Goal: Information Seeking & Learning: Learn about a topic

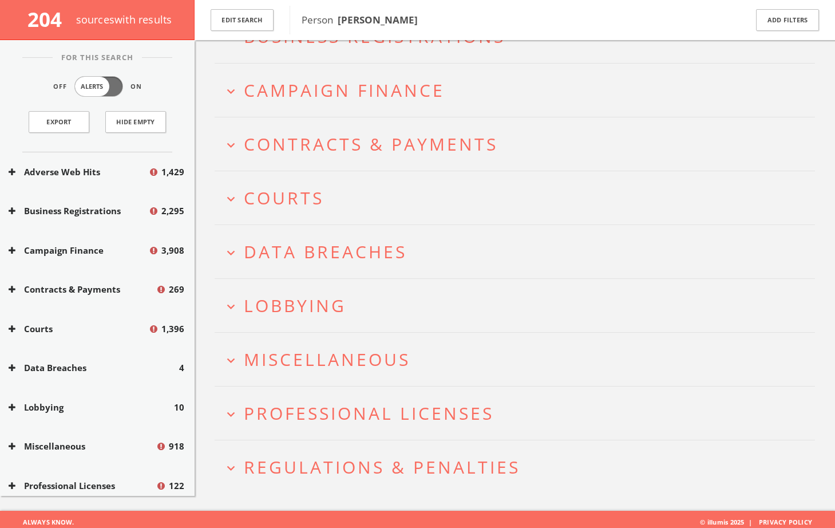
click at [339, 460] on span "Regulations & Penalties" at bounding box center [382, 466] width 277 height 23
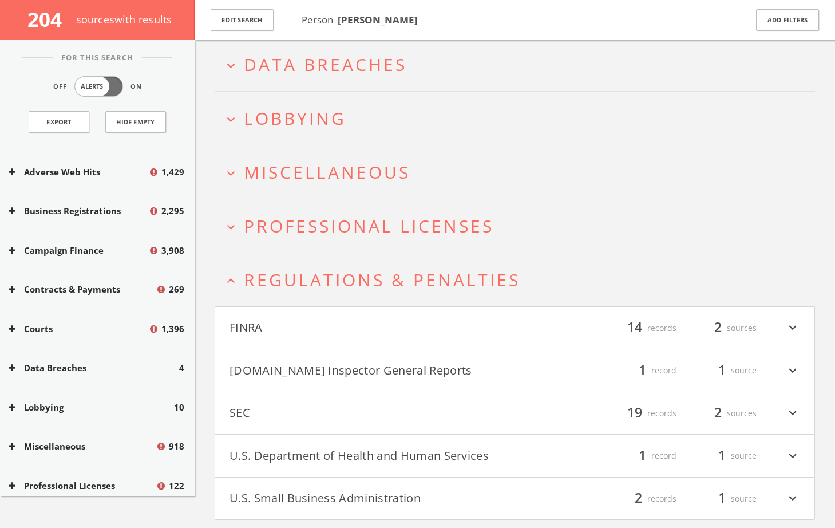
scroll to position [353, 0]
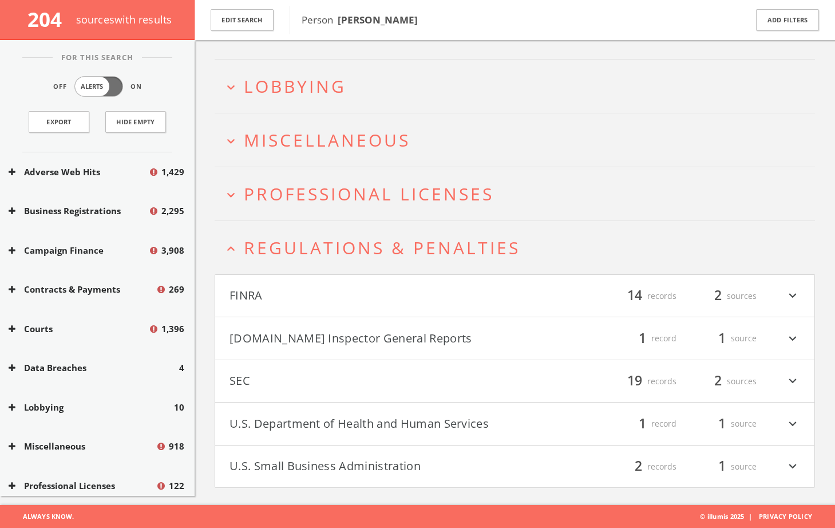
click at [358, 457] on button "U.S. Small Business Administration" at bounding box center [373, 466] width 286 height 19
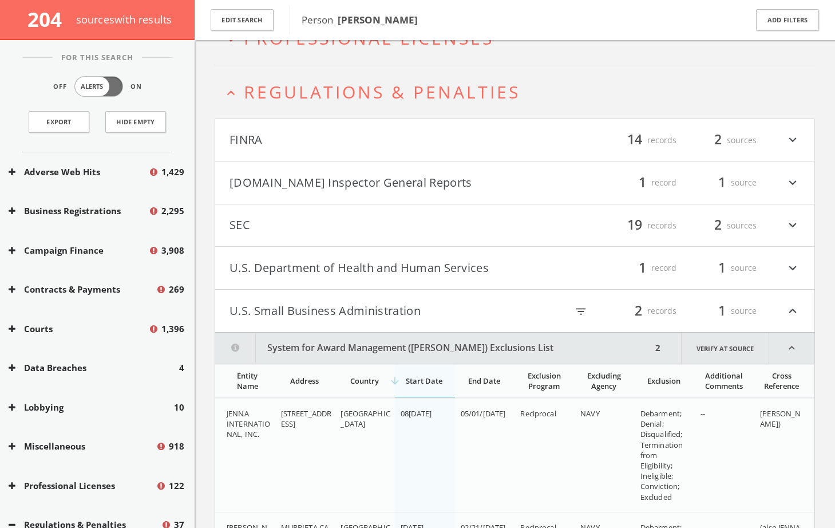
scroll to position [648, 0]
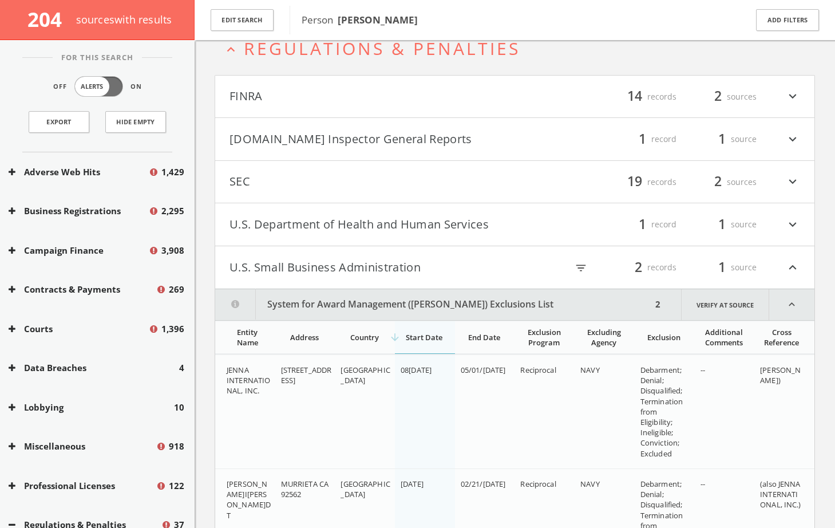
click at [338, 221] on button "U.S. Department of Health and Human Services" at bounding box center [373, 224] width 286 height 19
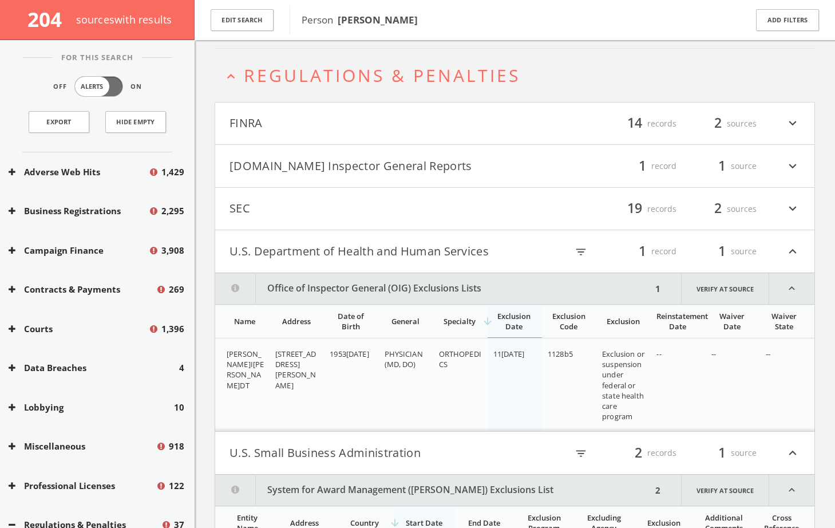
click at [257, 195] on h4 "SEC filter_list 19 records 2 sources expand_more" at bounding box center [514, 209] width 599 height 42
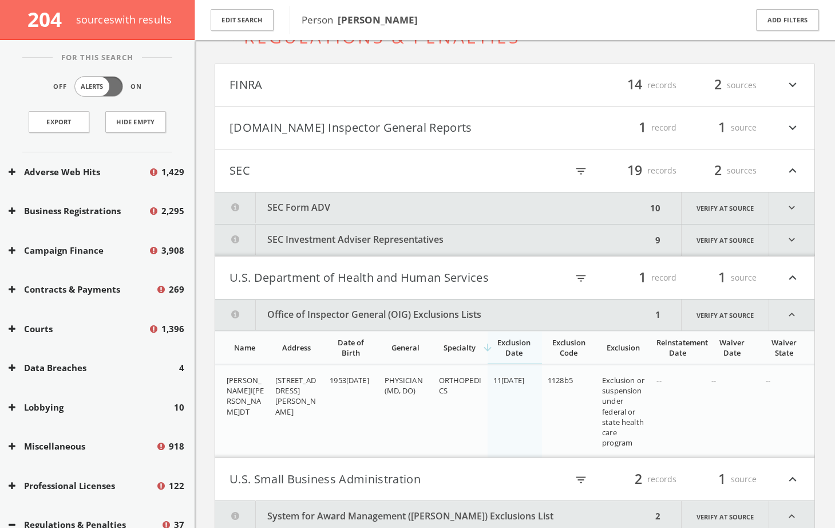
click at [322, 208] on button "SEC Form ADV" at bounding box center [431, 207] width 432 height 31
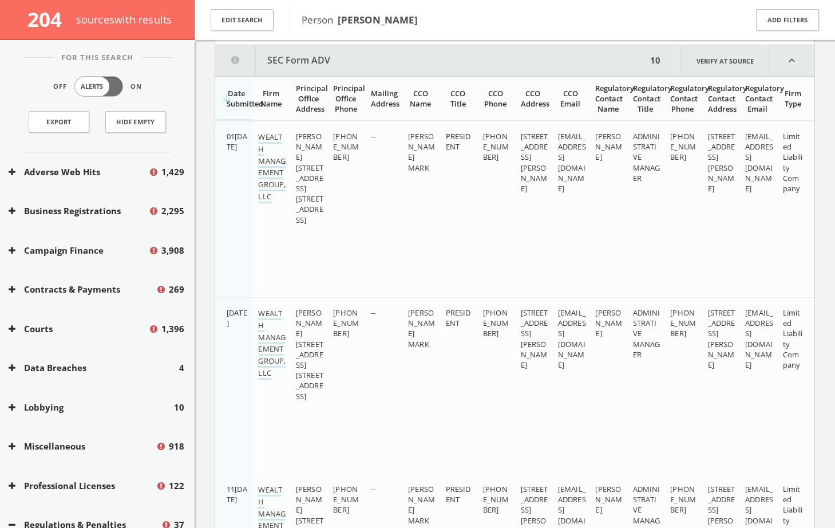
scroll to position [338, 0]
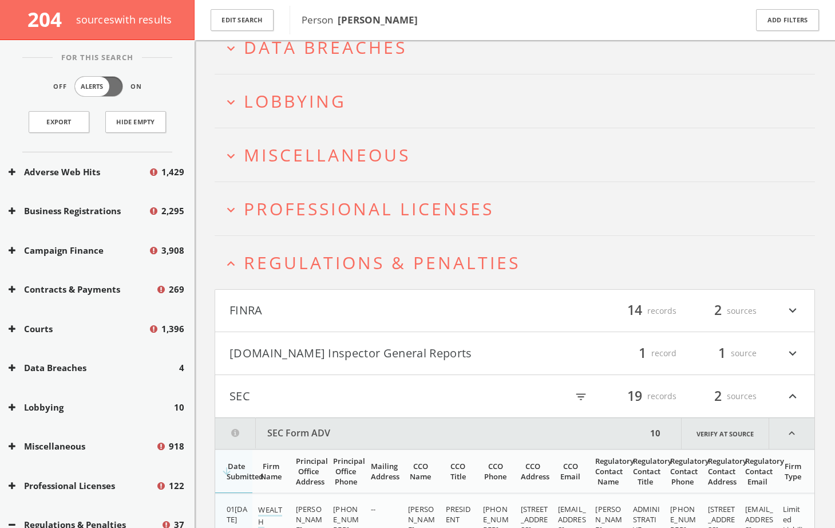
click at [285, 326] on h4 "FINRA filter_list 14 records 2 sources expand_more" at bounding box center [514, 311] width 599 height 42
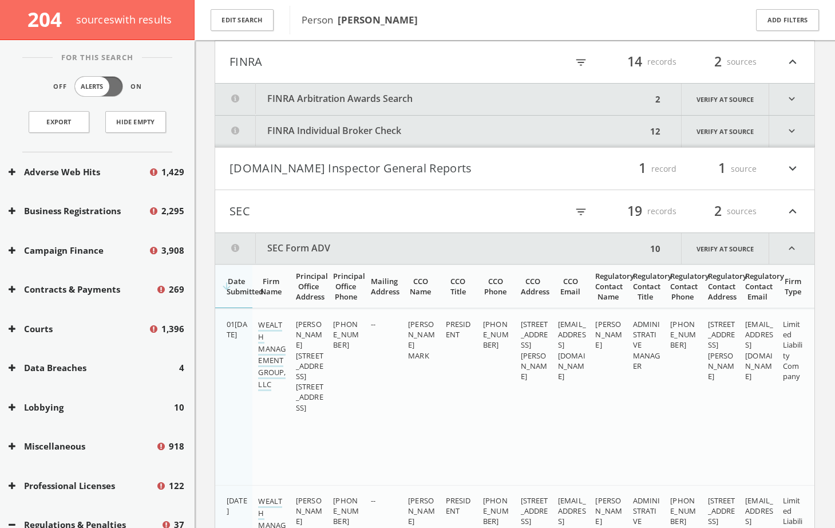
click at [329, 94] on button "FINRA Arbitration Awards Search" at bounding box center [433, 99] width 437 height 31
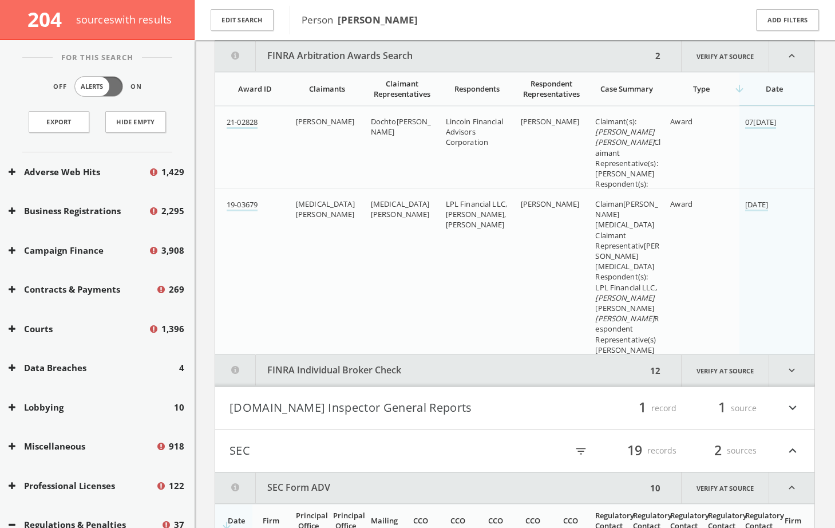
click at [364, 373] on button "FINRA Individual Broker Check" at bounding box center [431, 370] width 432 height 31
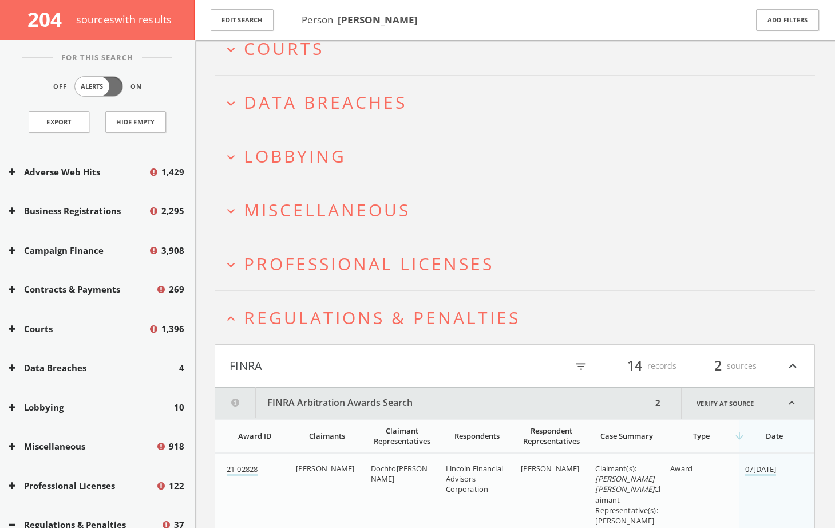
click at [319, 323] on span "Regulations & Penalties" at bounding box center [382, 317] width 277 height 23
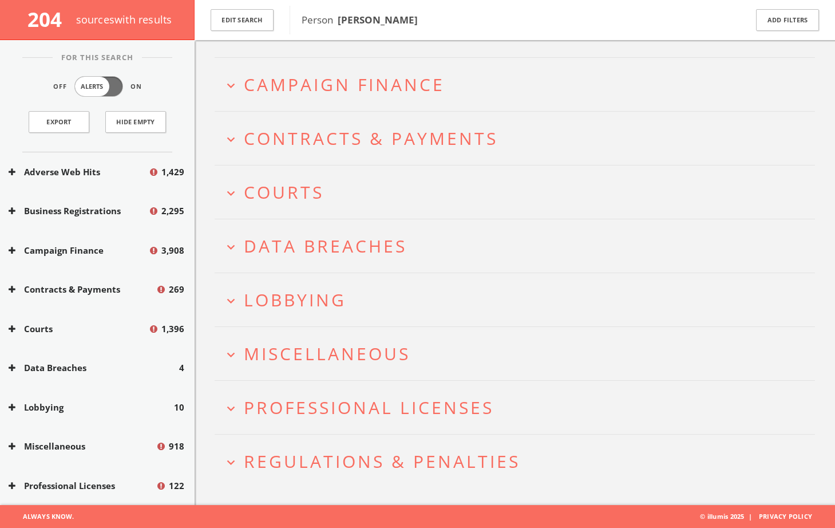
click at [320, 403] on span "Professional Licenses" at bounding box center [369, 407] width 250 height 23
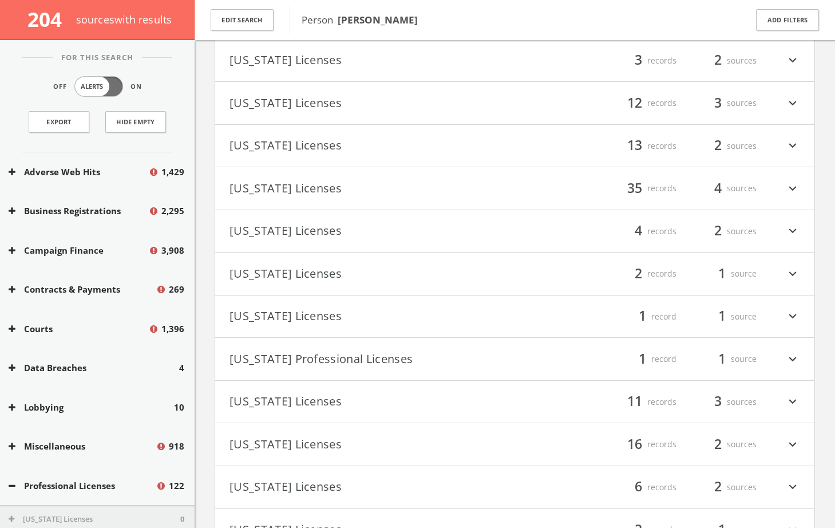
scroll to position [539, 0]
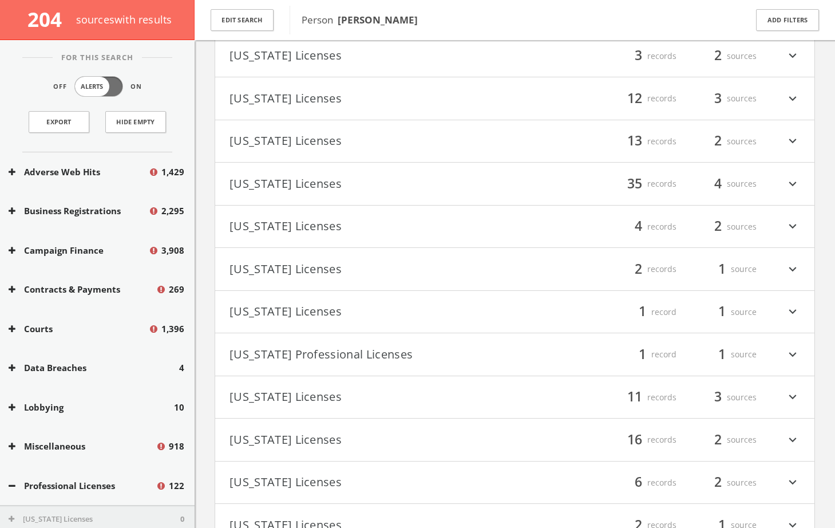
click at [313, 111] on h4 "[US_STATE] Licenses filter_list 12 records 3 sources expand_more" at bounding box center [514, 98] width 599 height 42
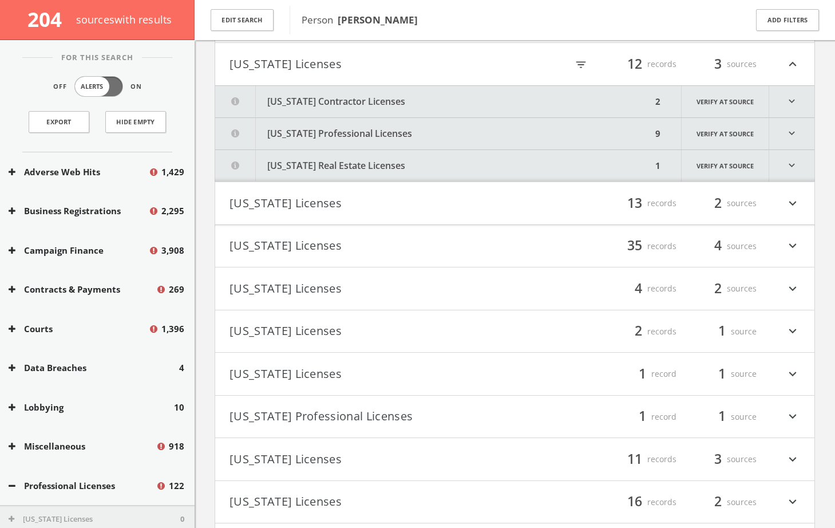
click at [314, 109] on button "[US_STATE] Contractor Licenses" at bounding box center [433, 101] width 437 height 31
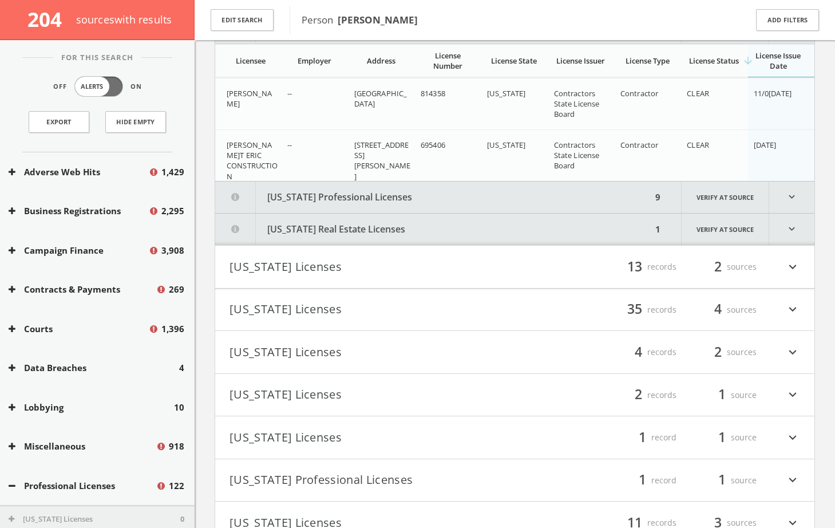
scroll to position [471, 0]
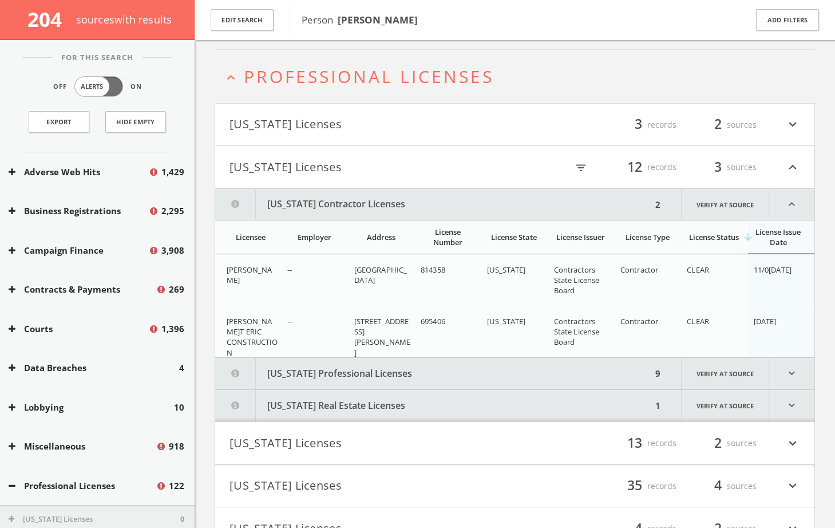
click at [319, 84] on span "Professional Licenses" at bounding box center [369, 76] width 250 height 23
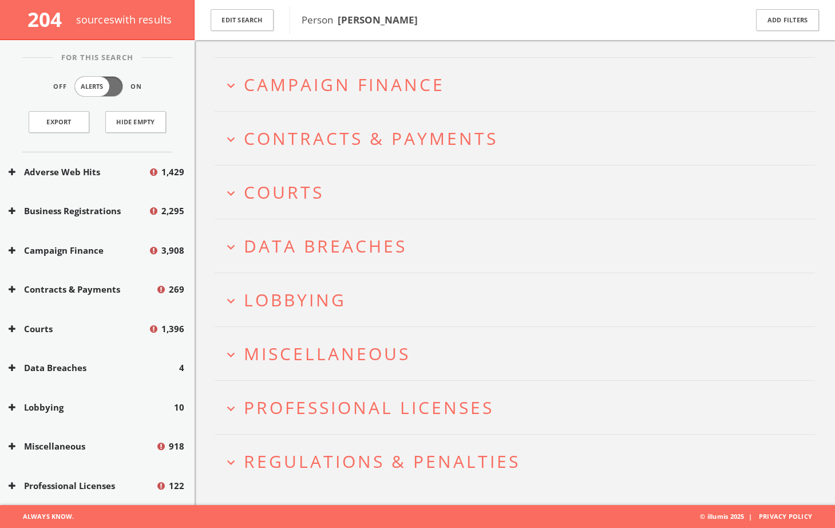
scroll to position [140, 0]
click at [346, 358] on span "Miscellaneous" at bounding box center [327, 353] width 167 height 23
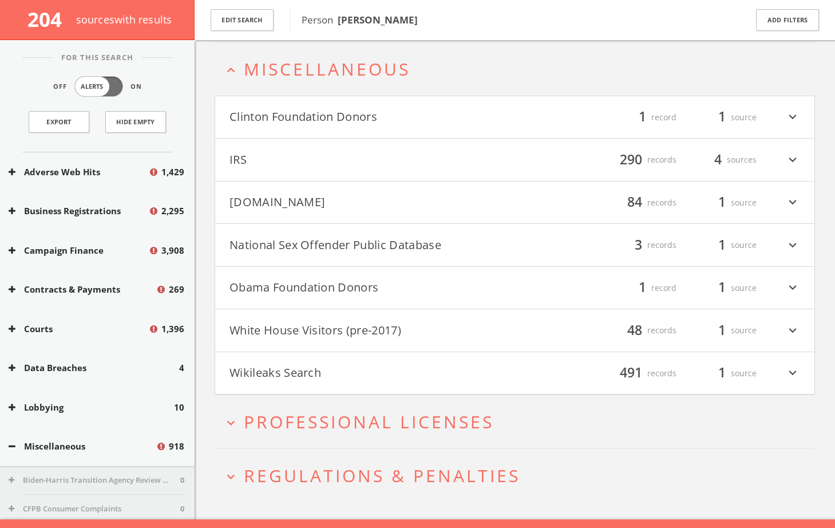
scroll to position [427, 0]
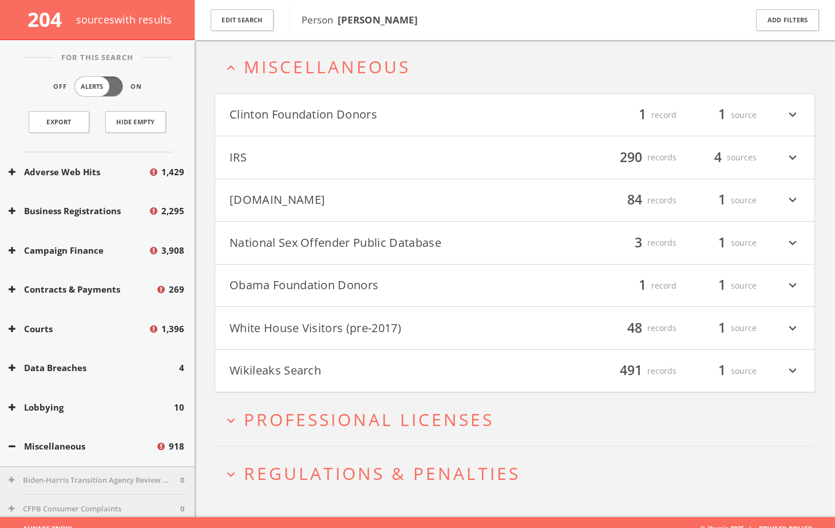
click at [322, 125] on h4 "Clinton Foundation Donors filter_list 1 record 1 source expand_more" at bounding box center [514, 115] width 599 height 42
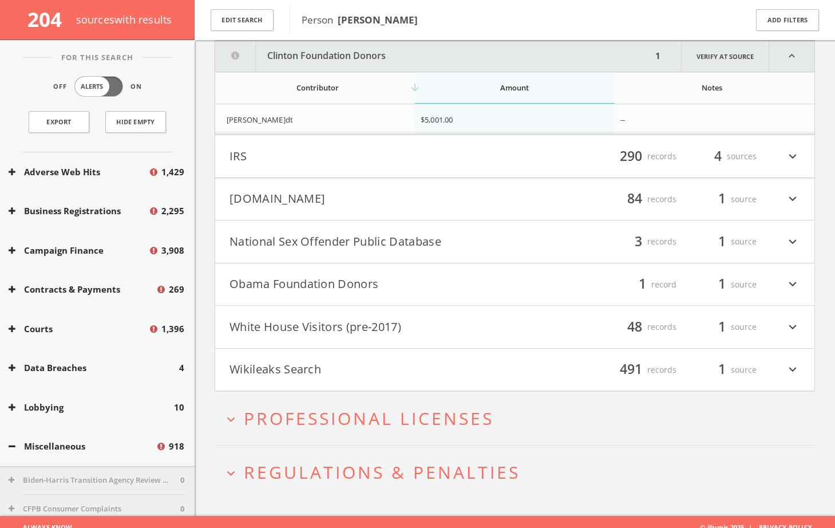
scroll to position [422, 0]
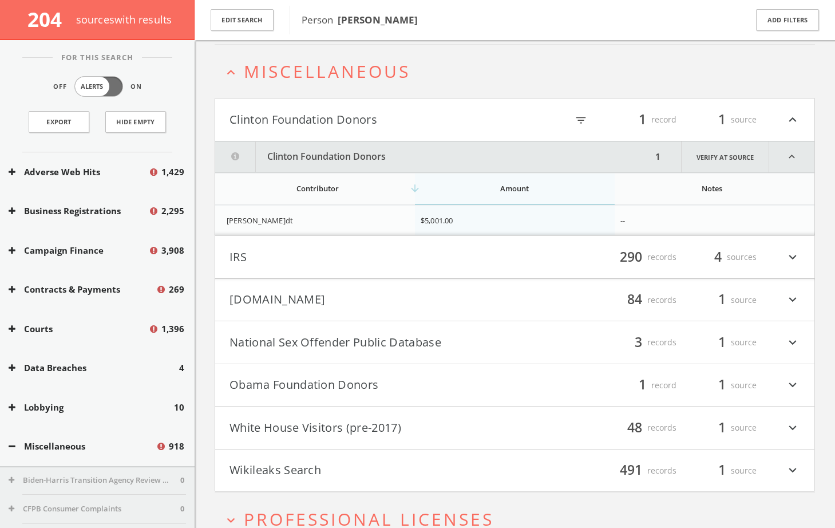
click at [294, 125] on button "Clinton Foundation Donors" at bounding box center [373, 119] width 286 height 19
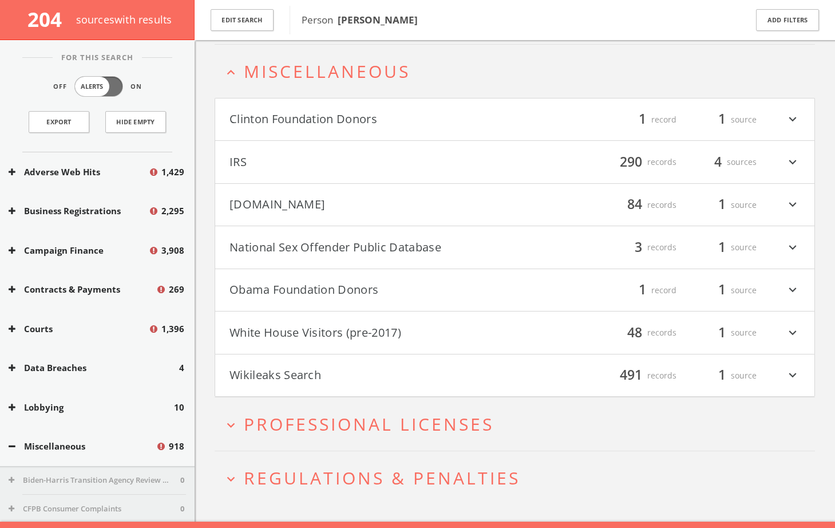
click at [350, 369] on button "Wikileaks Search" at bounding box center [373, 375] width 286 height 19
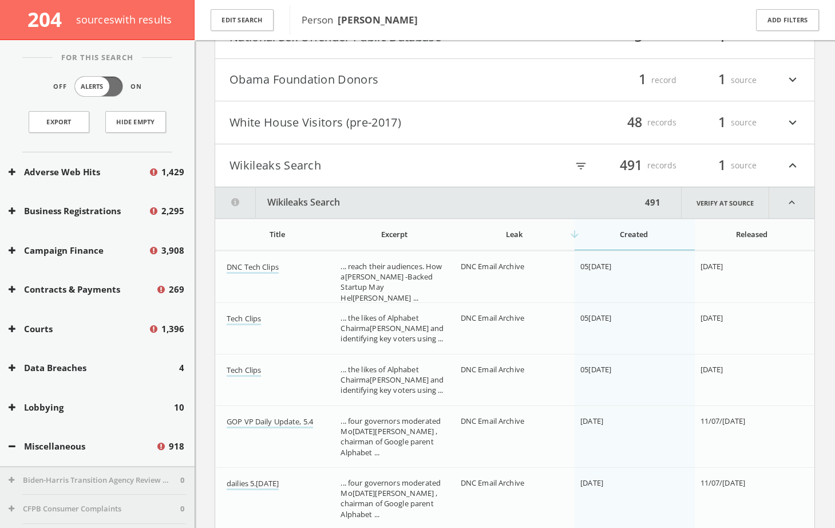
scroll to position [575, 0]
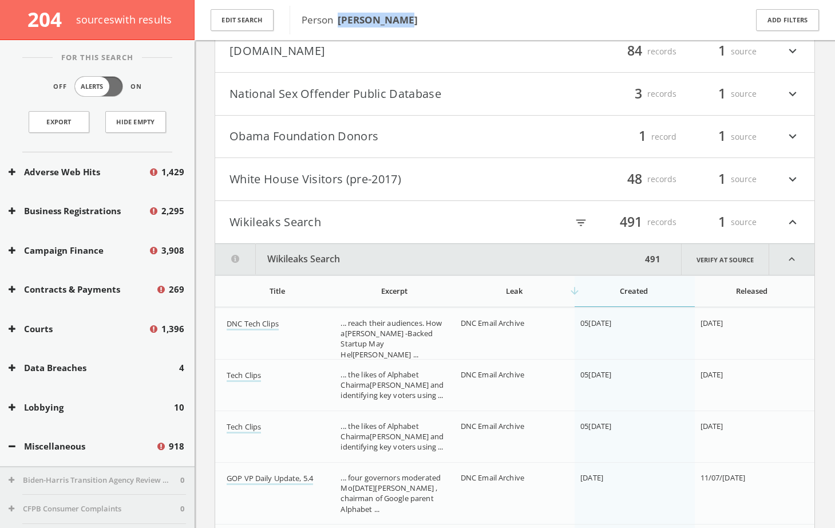
drag, startPoint x: 398, startPoint y: 19, endPoint x: 340, endPoint y: 21, distance: 59.0
click at [340, 21] on b "[PERSON_NAME]" at bounding box center [378, 19] width 80 height 13
copy b "[PERSON_NAME]"
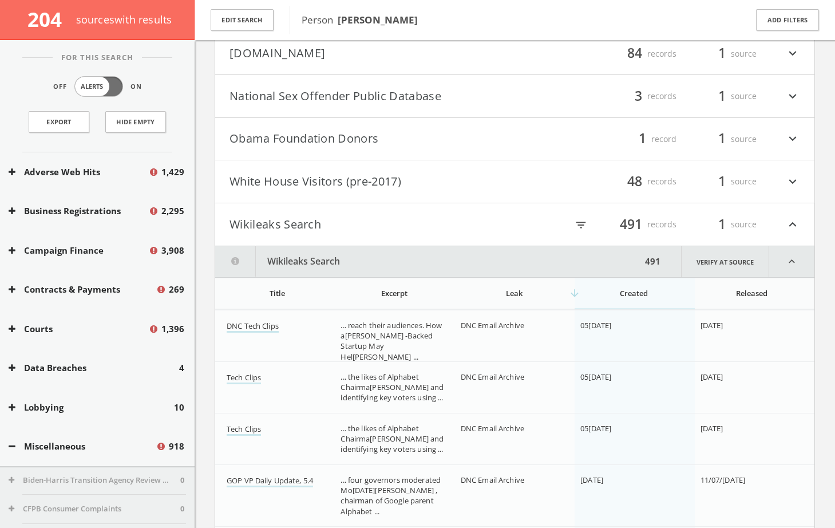
click at [384, 108] on h4 "National Sex Offender Public Database filter_list 3 records 1 source expand_more" at bounding box center [514, 96] width 599 height 42
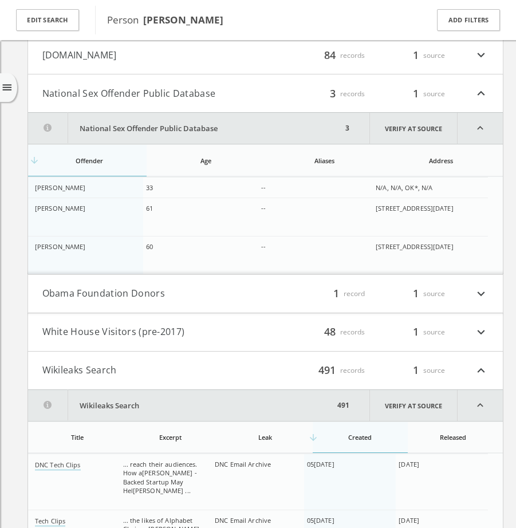
scroll to position [478, 0]
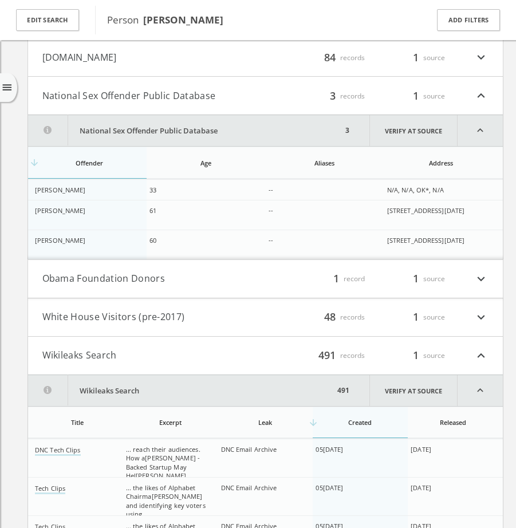
click at [145, 282] on button "Obama Foundation Donors" at bounding box center [153, 278] width 223 height 15
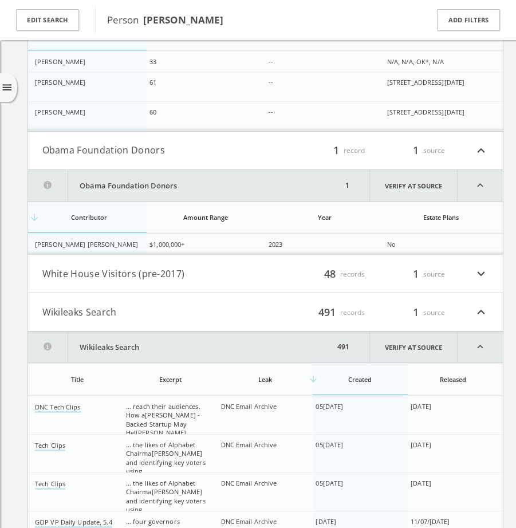
click at [98, 307] on button "Wikileaks Search" at bounding box center [153, 312] width 223 height 15
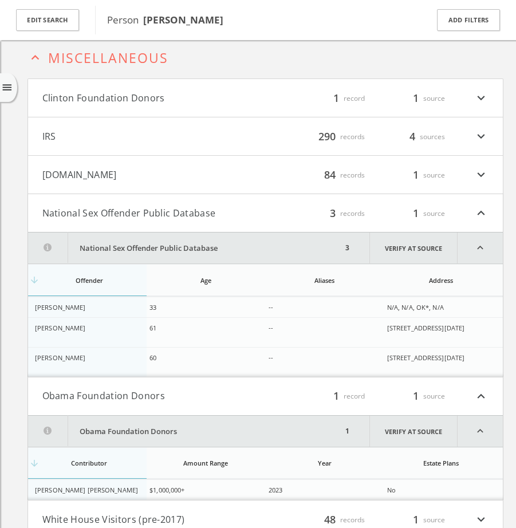
scroll to position [334, 0]
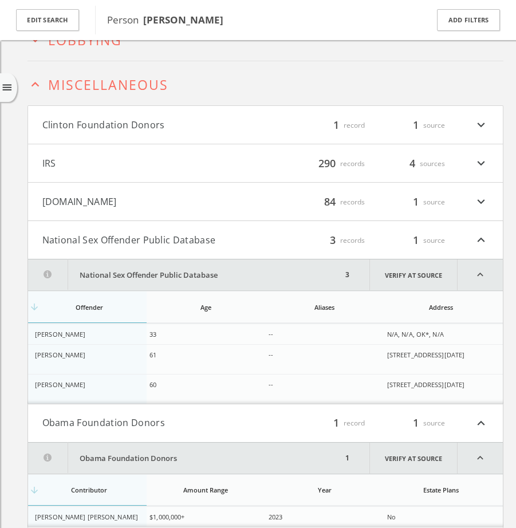
click at [104, 229] on h4 "National Sex Offender Public Database filter_list 3 records 1 source expand_less" at bounding box center [265, 240] width 475 height 38
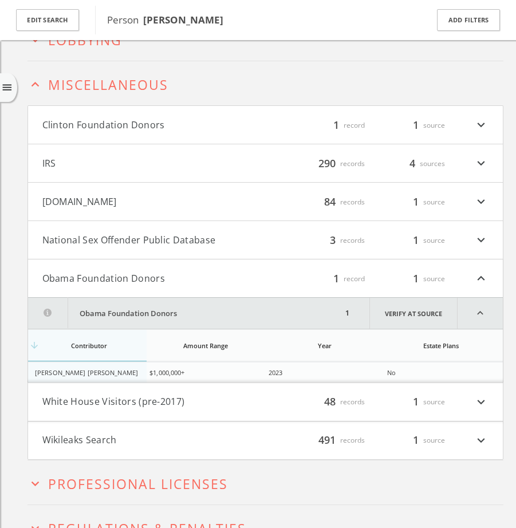
click at [112, 270] on h4 "Obama Foundation Donors filter_list 1 record 1 source expand_less" at bounding box center [265, 278] width 475 height 38
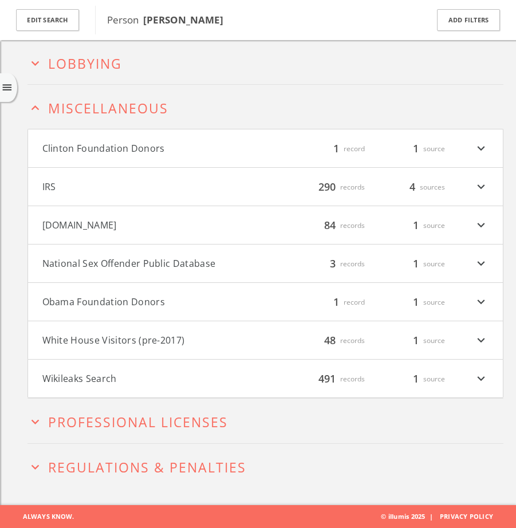
scroll to position [310, 0]
click at [155, 228] on button "[DOMAIN_NAME]" at bounding box center [153, 225] width 223 height 15
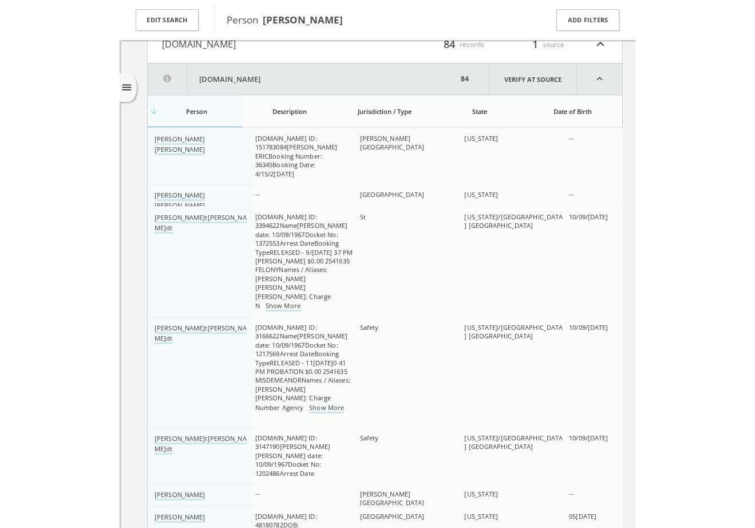
scroll to position [577, 0]
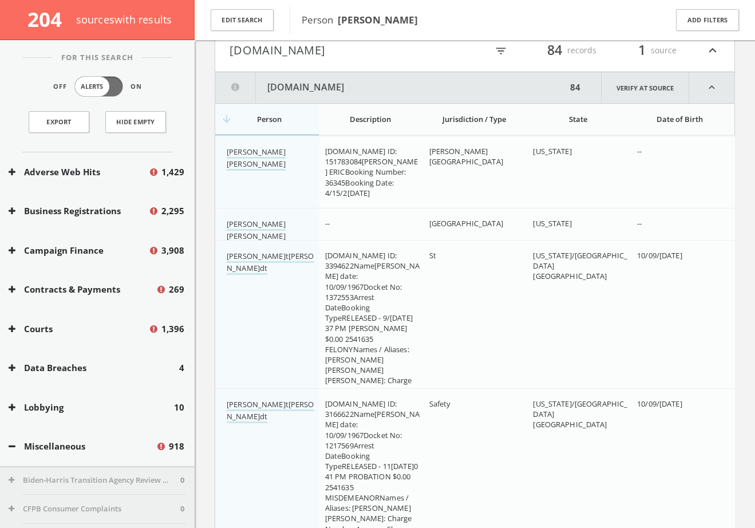
click at [504, 50] on icon "filter_list" at bounding box center [501, 51] width 13 height 13
paste input "[PERSON_NAME]m[PERSON_NAME]chmidt"
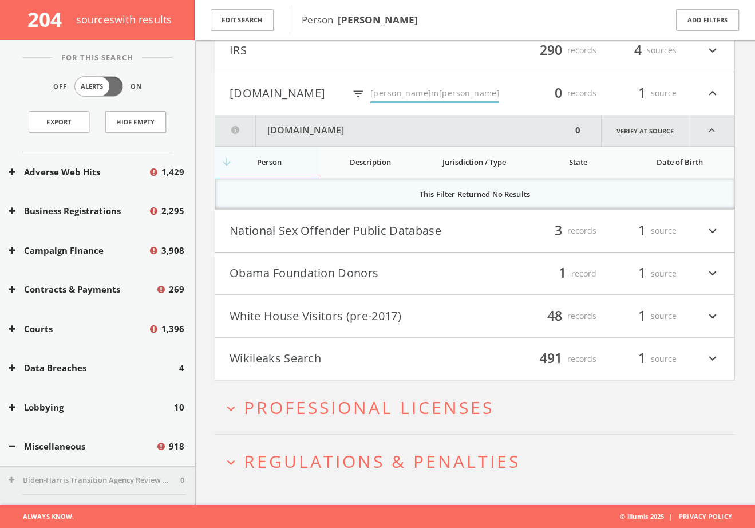
scroll to position [533, 0]
click at [395, 90] on input "[PERSON_NAME]m[PERSON_NAME]chmidt" at bounding box center [434, 95] width 129 height 18
click at [394, 89] on input "[PERSON_NAME]m[PERSON_NAME]chmidt" at bounding box center [434, 95] width 129 height 18
click at [395, 93] on input "[PERSON_NAME]m[PERSON_NAME]chmidt" at bounding box center [434, 95] width 129 height 18
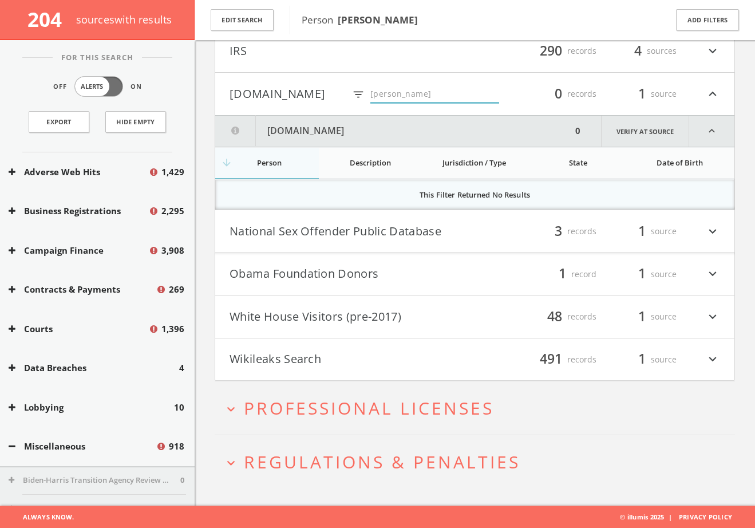
type input "[PERSON_NAME]"
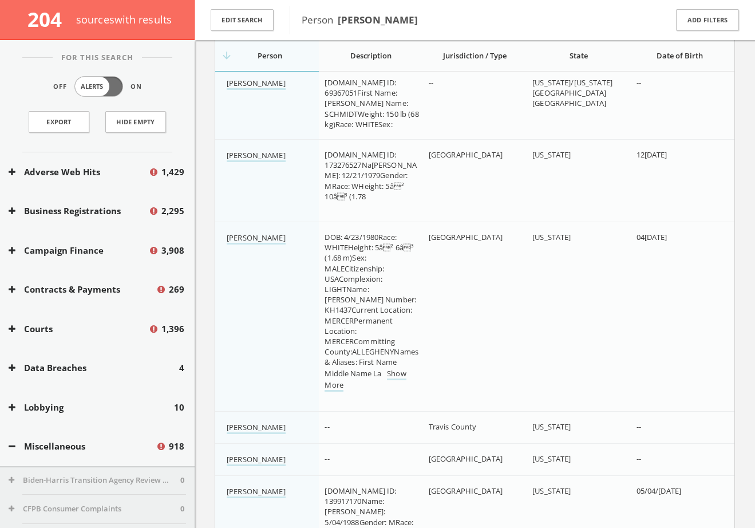
scroll to position [1664, 0]
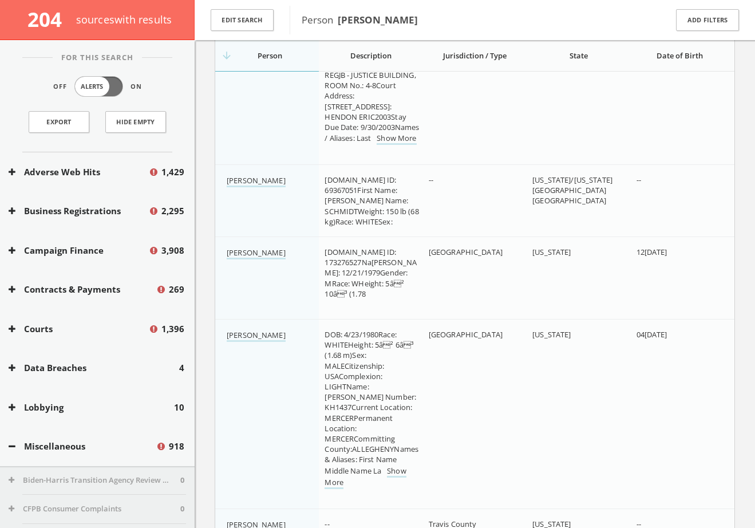
click at [35, 441] on button "Miscellaneous" at bounding box center [82, 446] width 147 height 13
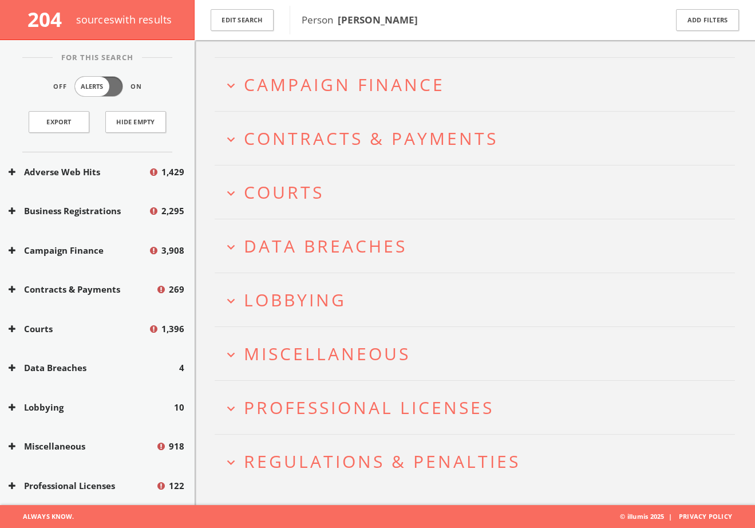
scroll to position [140, 0]
click at [319, 298] on span "Lobbying" at bounding box center [295, 299] width 102 height 23
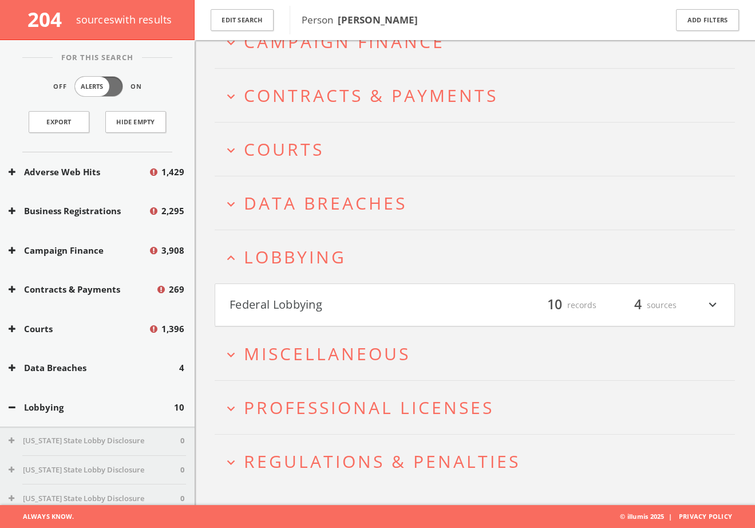
click at [312, 291] on h4 "Federal Lobbying filter_list 10 records 4 sources expand_more" at bounding box center [474, 305] width 519 height 42
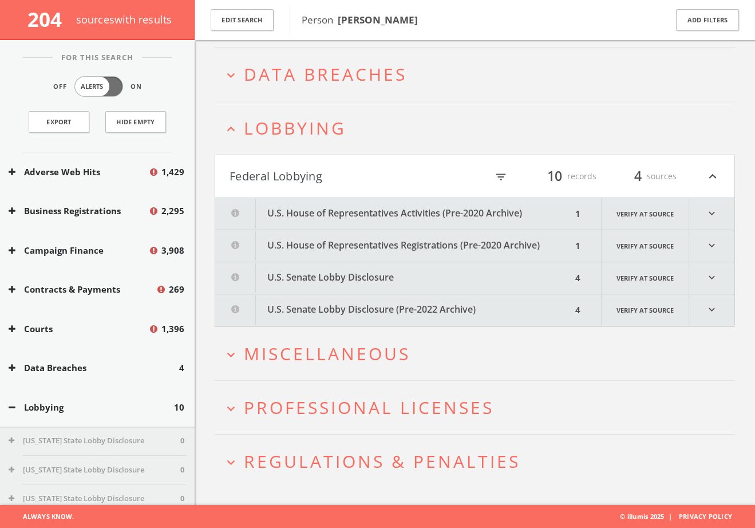
click at [370, 240] on button "U.S. House of Representatives Registrations (Pre-2020 Archive)" at bounding box center [393, 245] width 357 height 31
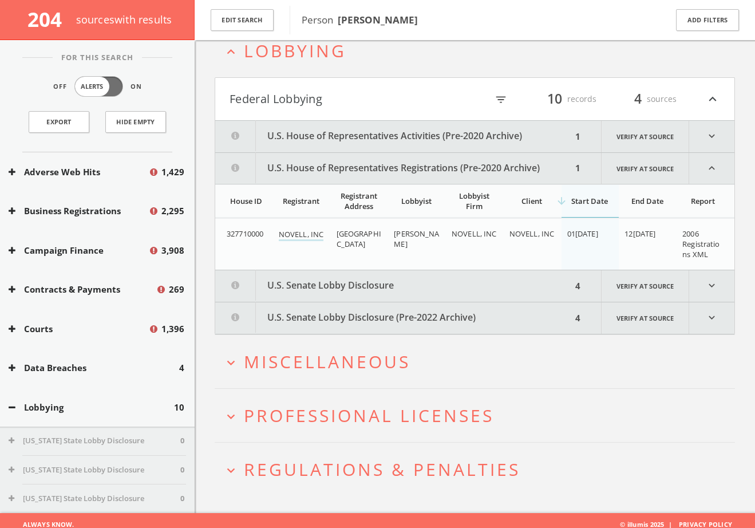
scroll to position [397, 0]
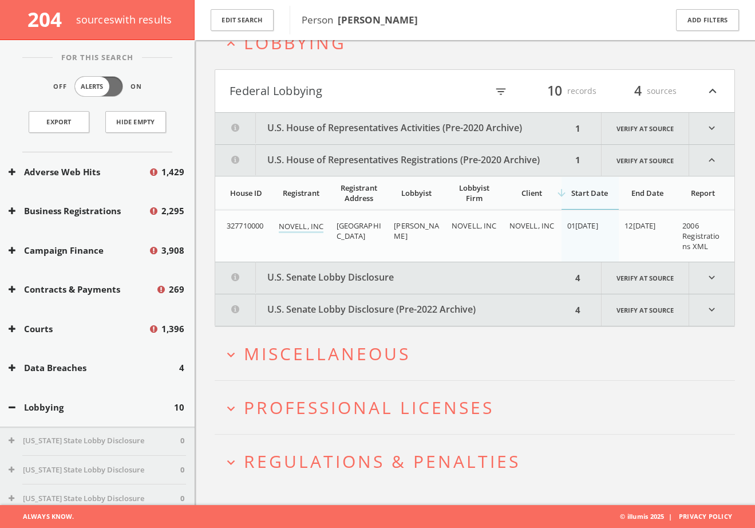
click at [353, 278] on button "U.S. Senate Lobby Disclosure" at bounding box center [393, 277] width 357 height 31
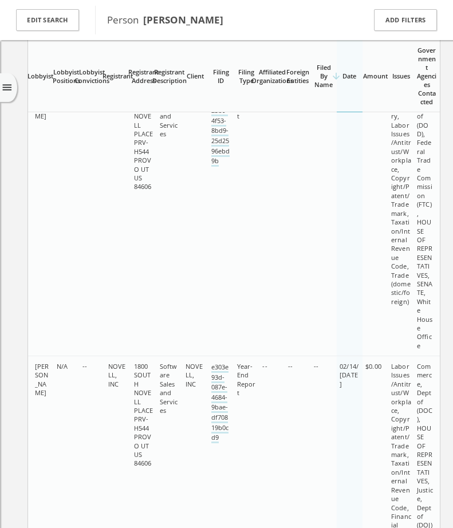
scroll to position [218, 0]
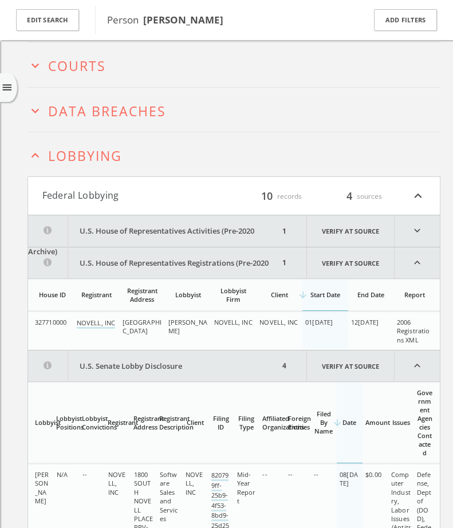
click at [101, 155] on span "Lobbying" at bounding box center [85, 156] width 74 height 18
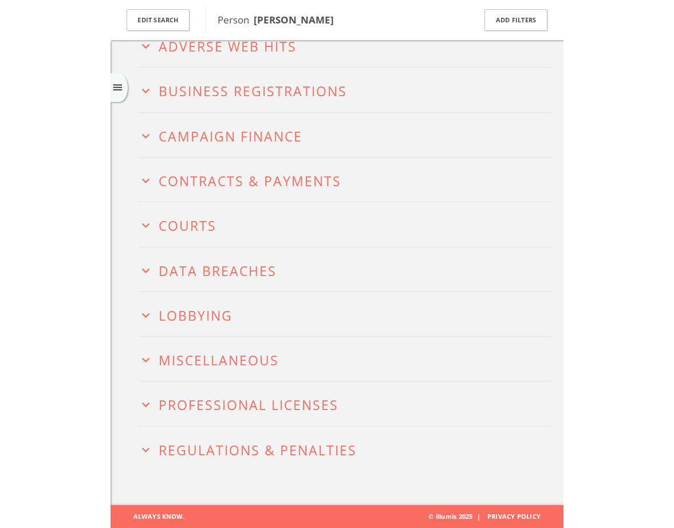
scroll to position [67, 0]
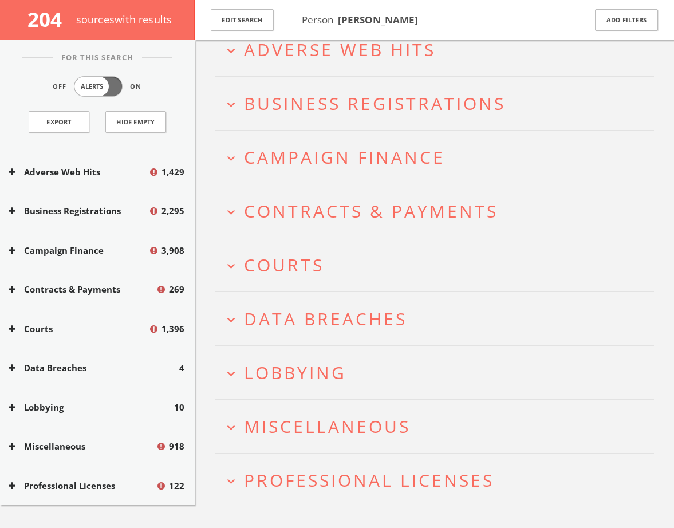
click at [287, 313] on span "Data Breaches" at bounding box center [325, 318] width 163 height 23
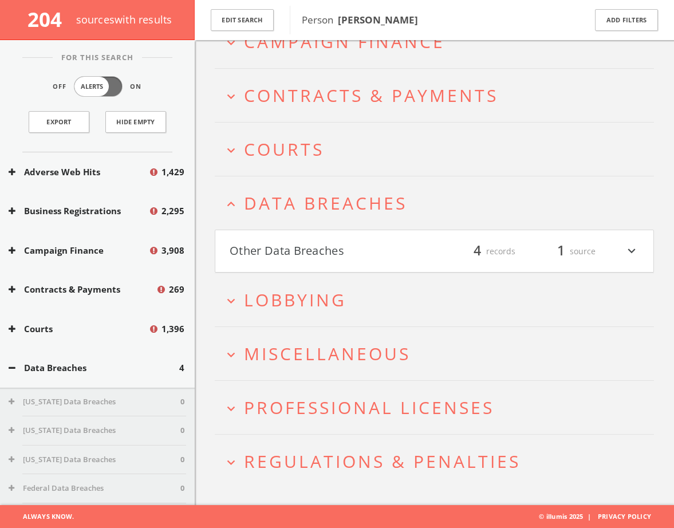
click at [273, 251] on button "Other Data Breaches" at bounding box center [332, 251] width 205 height 19
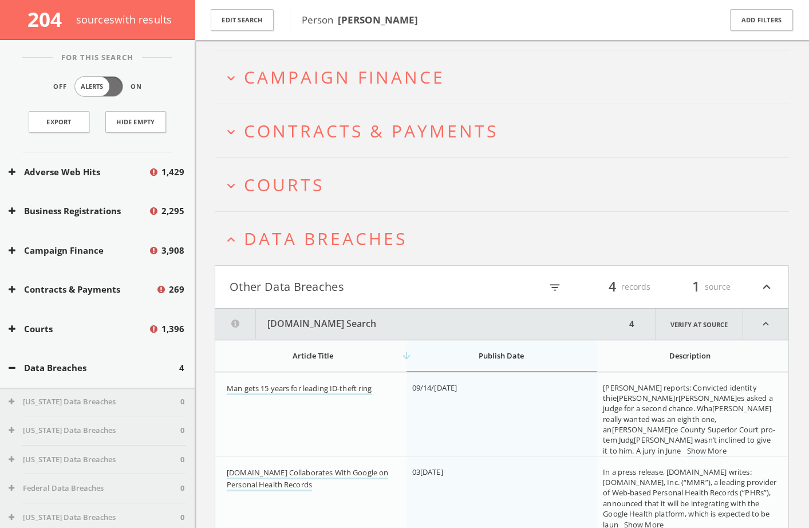
scroll to position [136, 0]
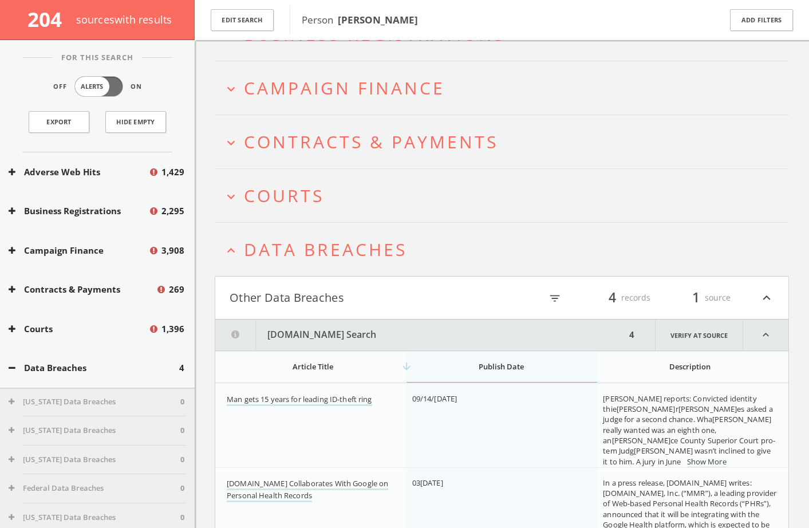
click at [270, 260] on span "Data Breaches" at bounding box center [325, 249] width 163 height 23
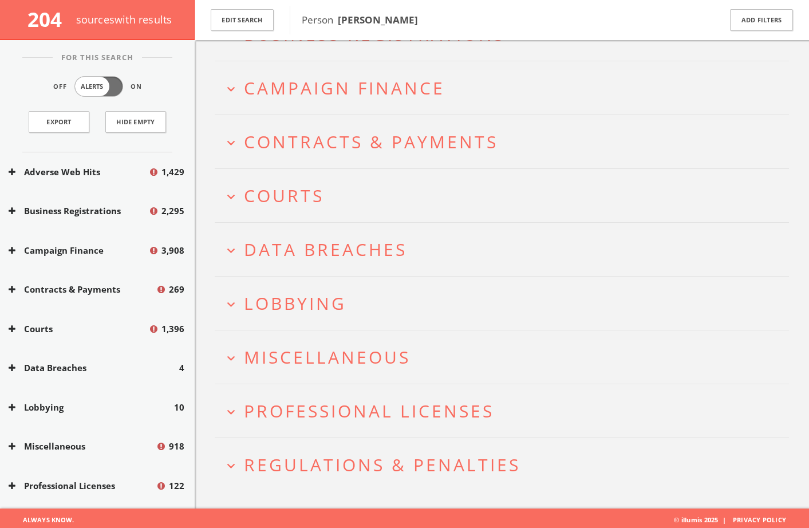
click at [289, 202] on span "Courts" at bounding box center [284, 195] width 80 height 23
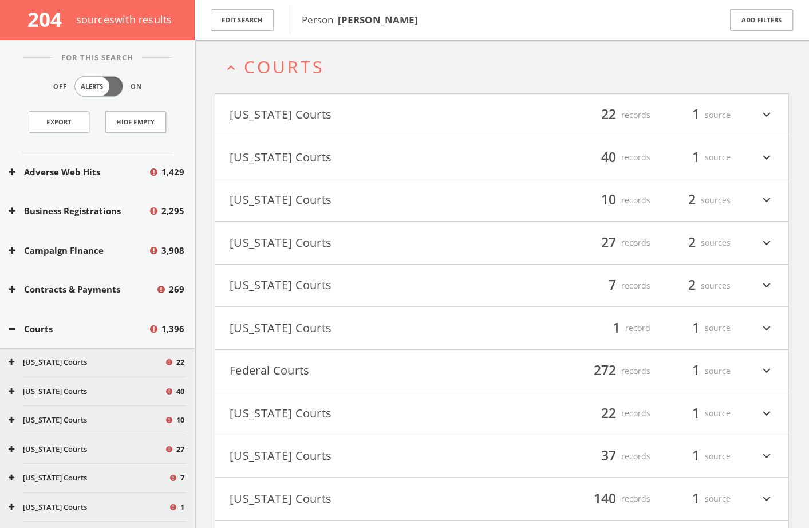
click at [293, 242] on button "[US_STATE] Courts" at bounding box center [366, 242] width 273 height 19
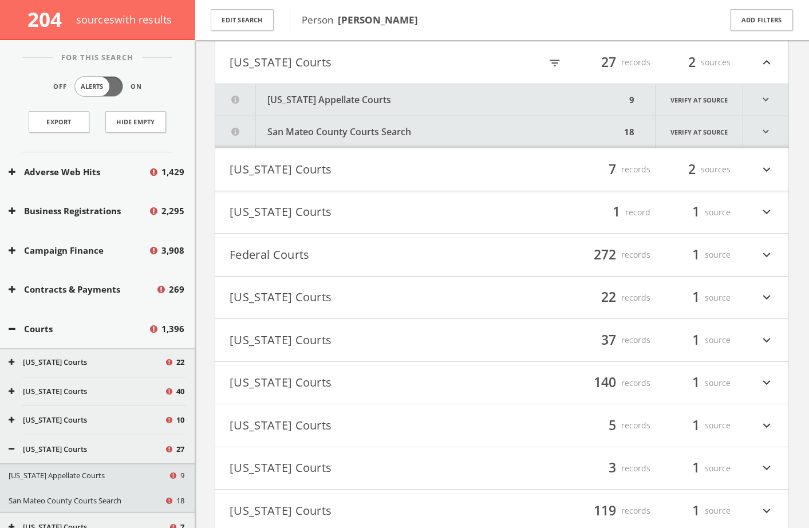
scroll to position [446, 0]
click at [376, 102] on button "[US_STATE] Appellate Courts" at bounding box center [420, 99] width 411 height 31
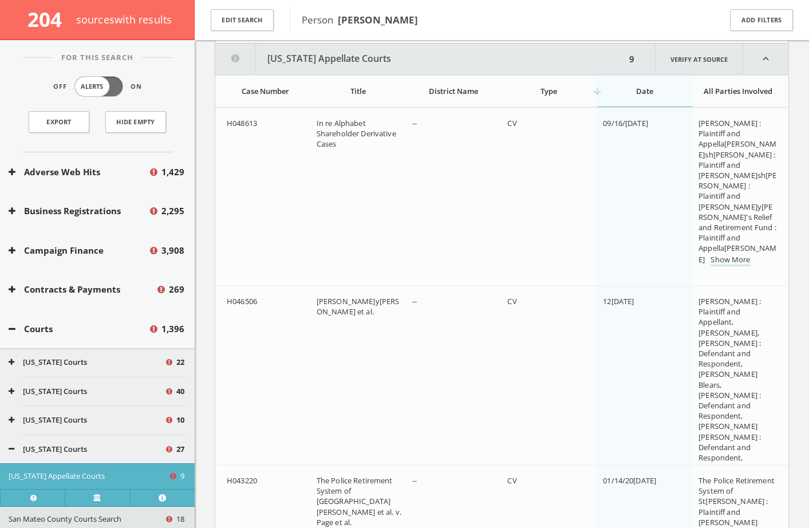
scroll to position [489, 0]
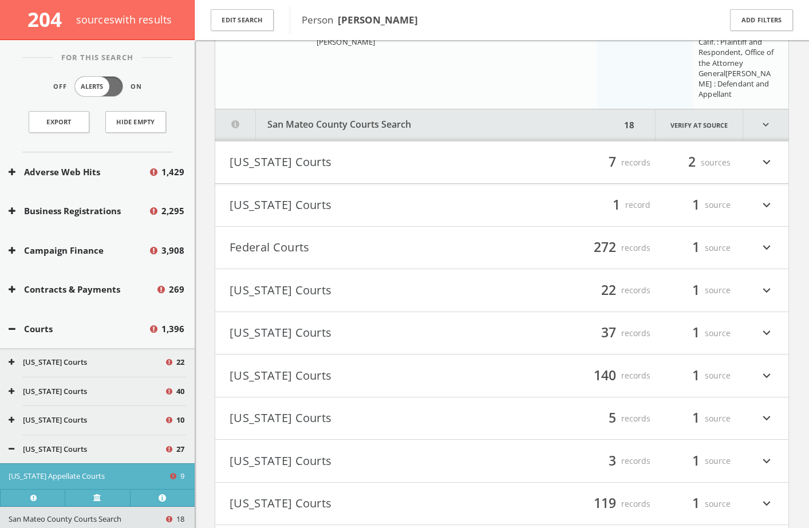
click at [338, 123] on button "San Mateo County Courts Search" at bounding box center [417, 124] width 405 height 31
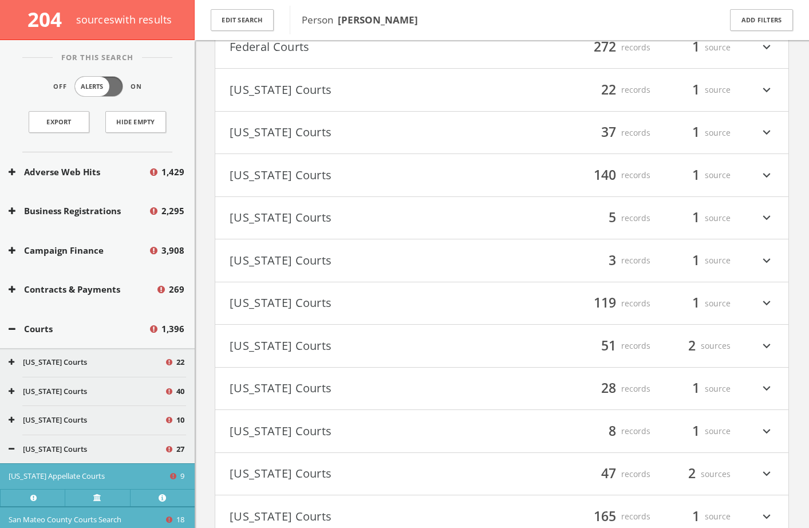
scroll to position [4942, 0]
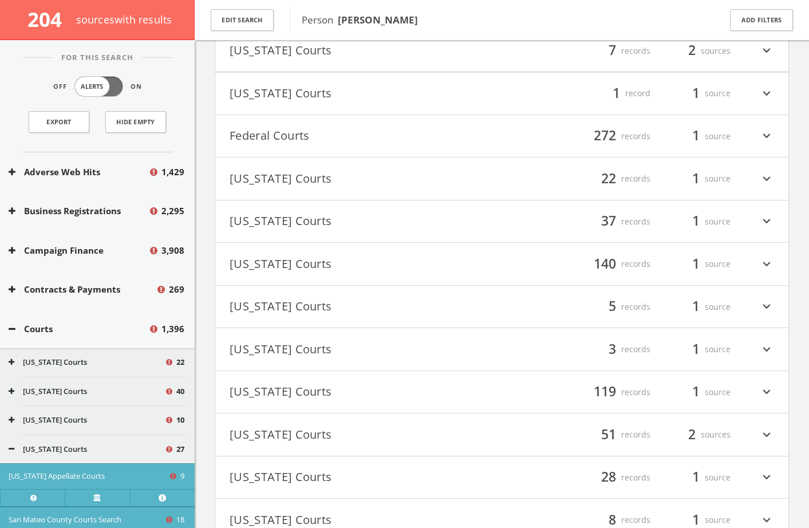
click at [303, 151] on h4 "Federal Courts filter_list 272 records 1 source expand_more" at bounding box center [501, 136] width 573 height 42
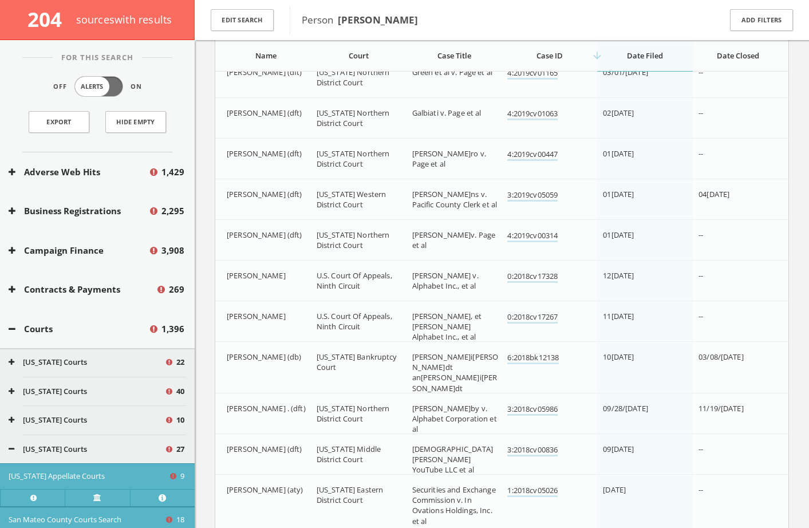
scroll to position [5264, 0]
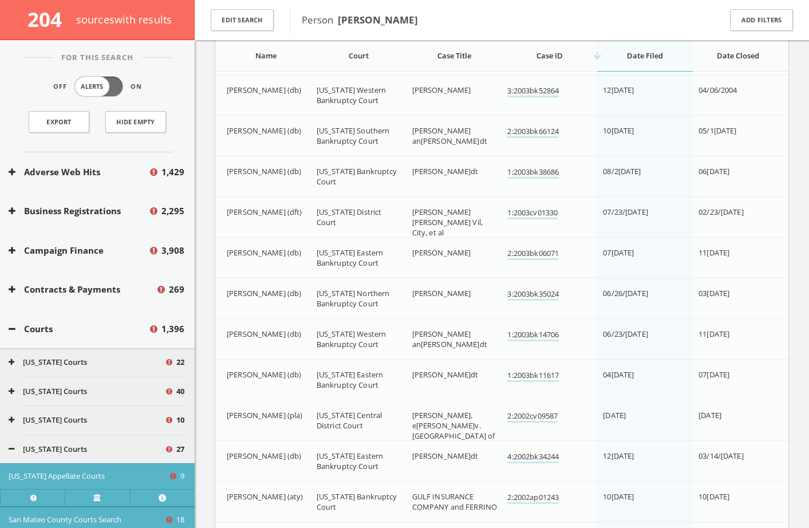
drag, startPoint x: 54, startPoint y: 318, endPoint x: 69, endPoint y: 322, distance: 14.7
click at [56, 319] on div "Courts 1,396" at bounding box center [97, 329] width 195 height 40
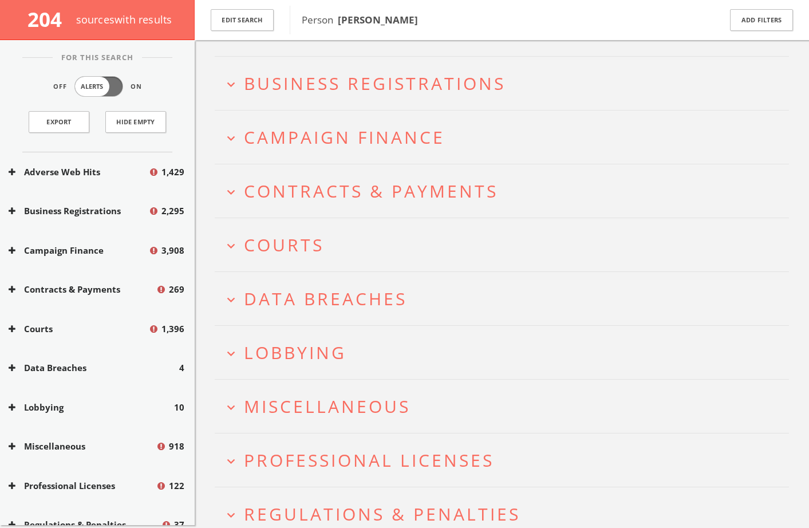
scroll to position [0, 0]
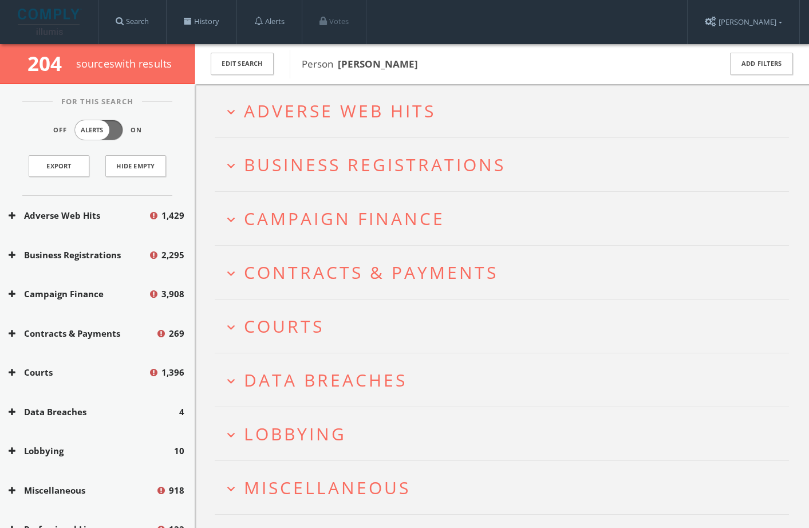
click at [353, 219] on span "Campaign Finance" at bounding box center [344, 218] width 201 height 23
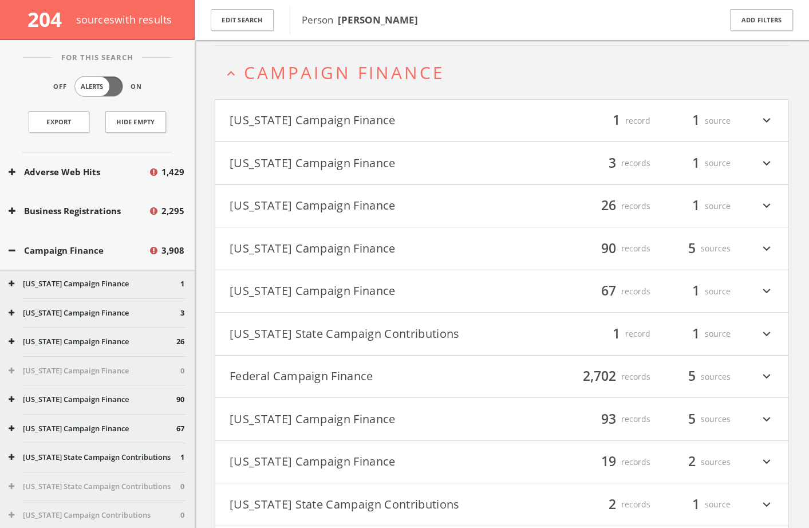
click at [334, 377] on button "Federal Campaign Finance" at bounding box center [366, 376] width 273 height 19
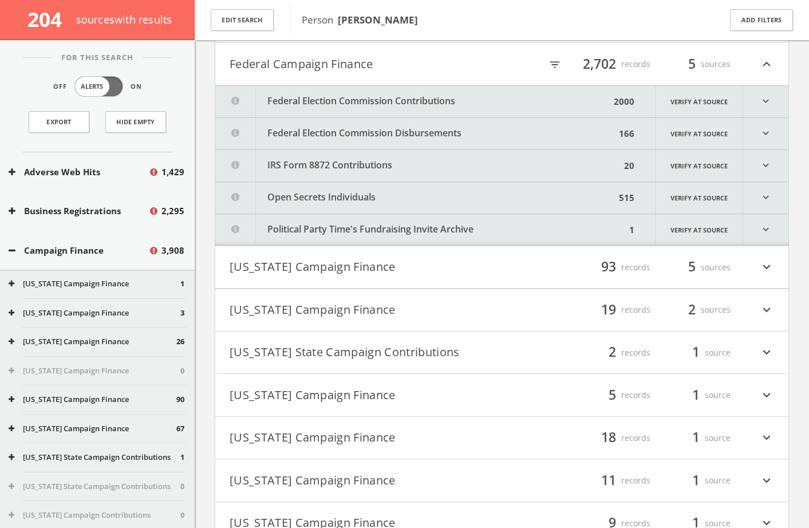
scroll to position [467, 0]
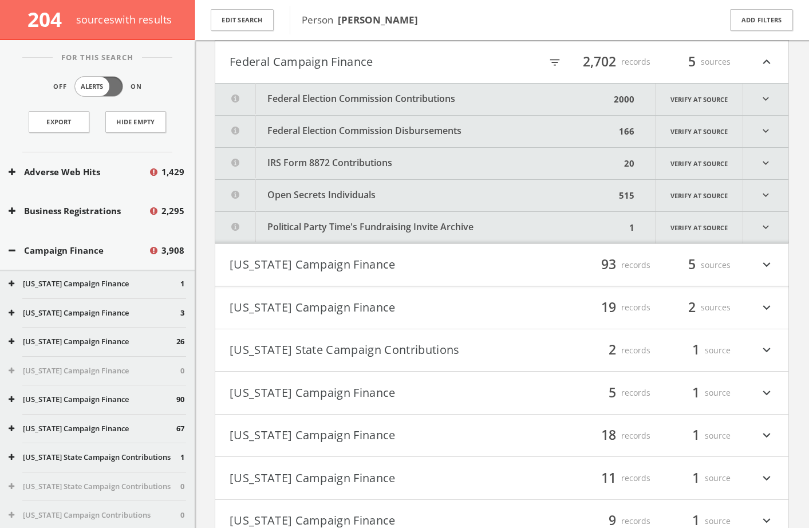
click at [551, 61] on icon "filter_list" at bounding box center [555, 62] width 13 height 13
type input "[PERSON_NAME]"
click at [459, 209] on button "Open Secrets Individuals" at bounding box center [420, 195] width 411 height 31
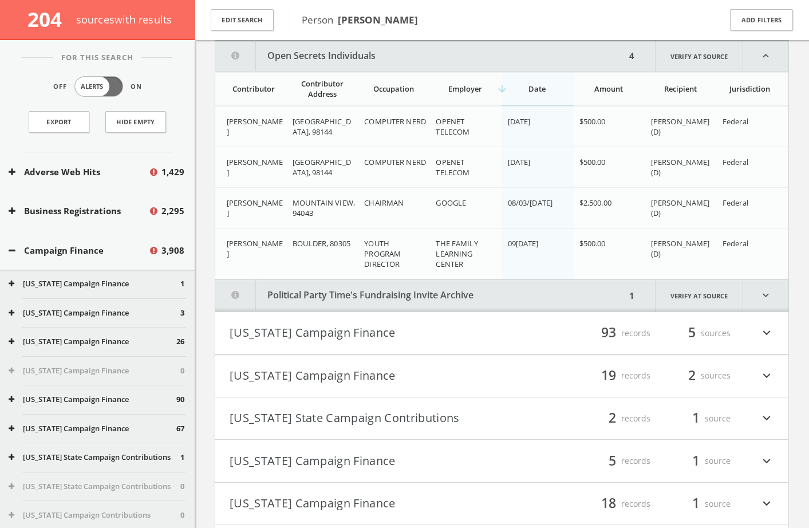
click at [337, 293] on button "Political Party Time's Fundraising Invite Archive" at bounding box center [420, 295] width 411 height 31
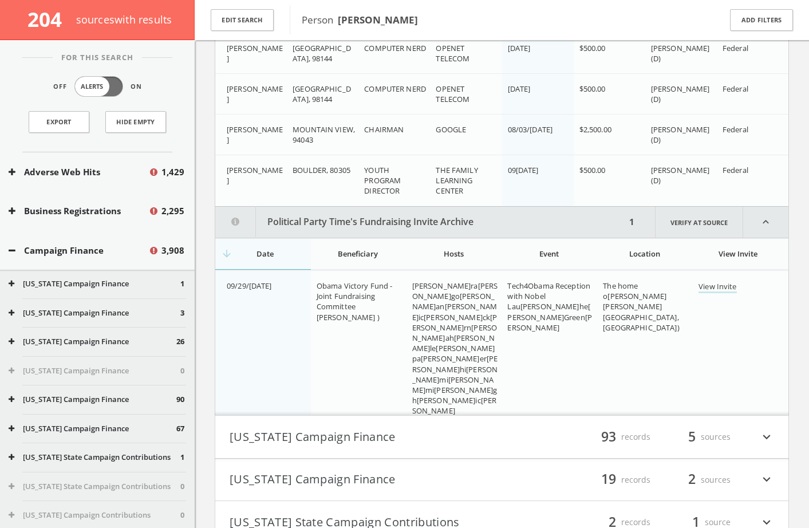
scroll to position [627, 0]
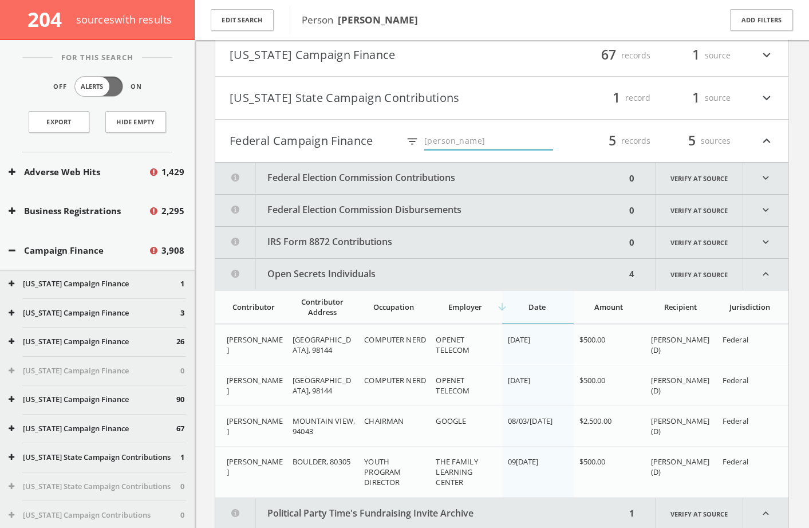
click at [299, 144] on button "Federal Campaign Finance" at bounding box center [314, 140] width 169 height 19
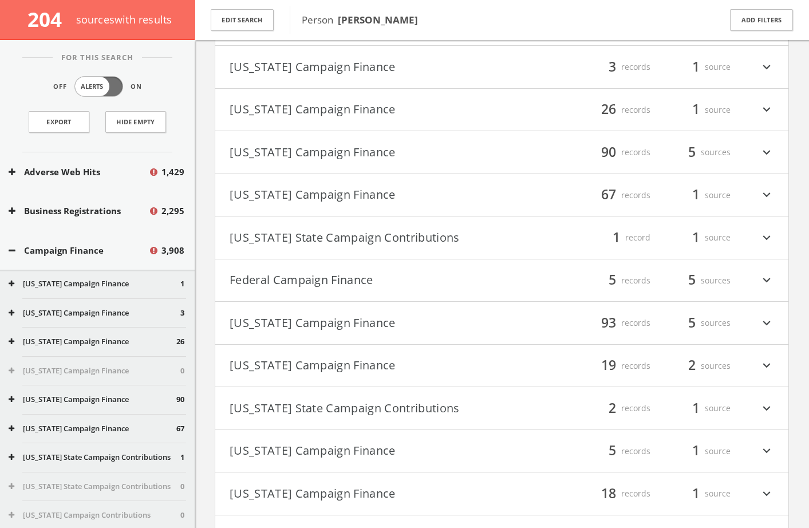
scroll to position [0, 0]
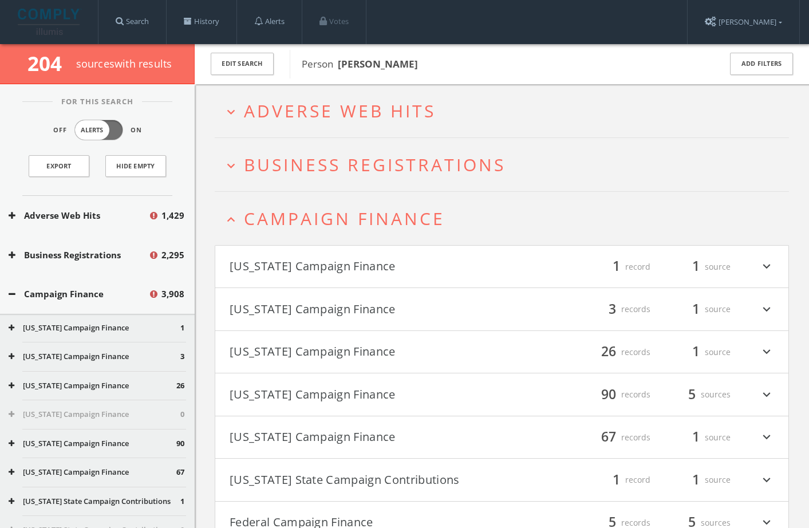
click at [326, 116] on span "Adverse Web Hits" at bounding box center [340, 110] width 192 height 23
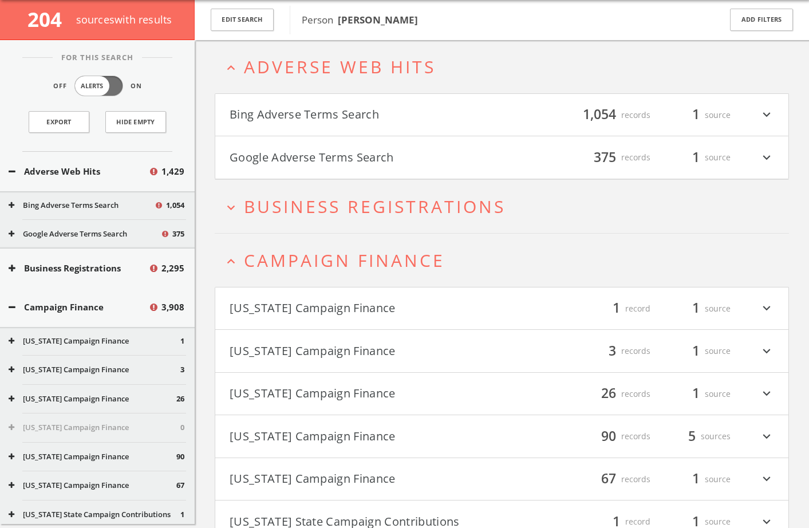
click at [336, 147] on h4 "Google Adverse Terms Search filter_list 375 records 1 source expand_more" at bounding box center [501, 157] width 573 height 42
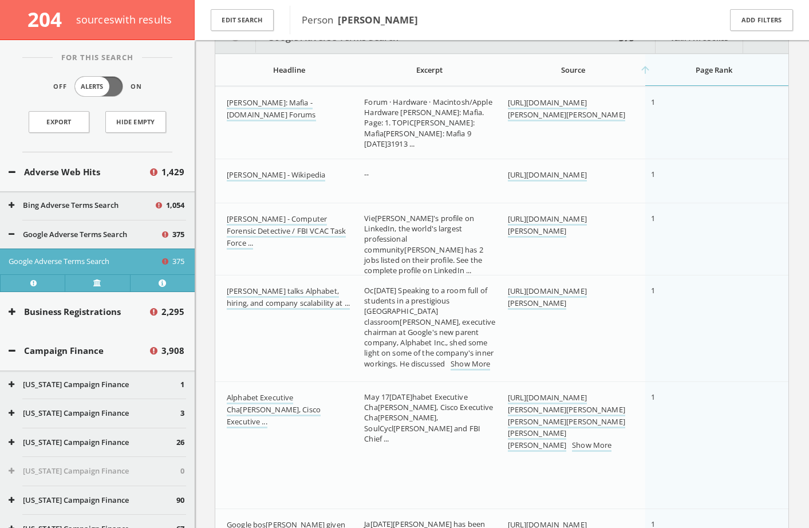
scroll to position [103, 0]
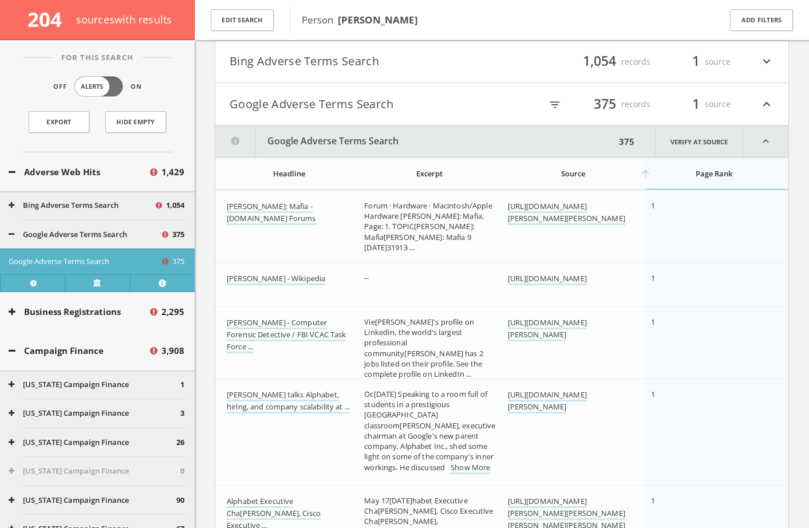
click at [372, 53] on button "Bing Adverse Terms Search" at bounding box center [366, 61] width 273 height 19
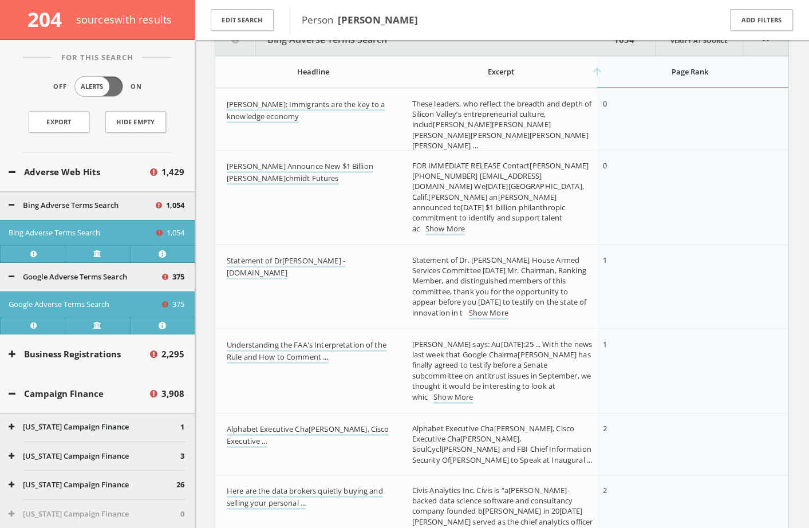
scroll to position [163, 0]
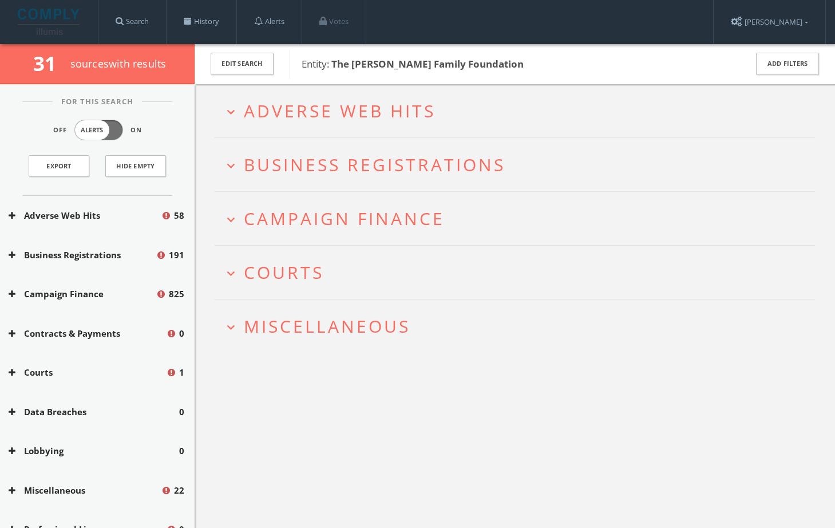
click at [289, 133] on h2 "expand_more Adverse Web Hits" at bounding box center [515, 110] width 601 height 53
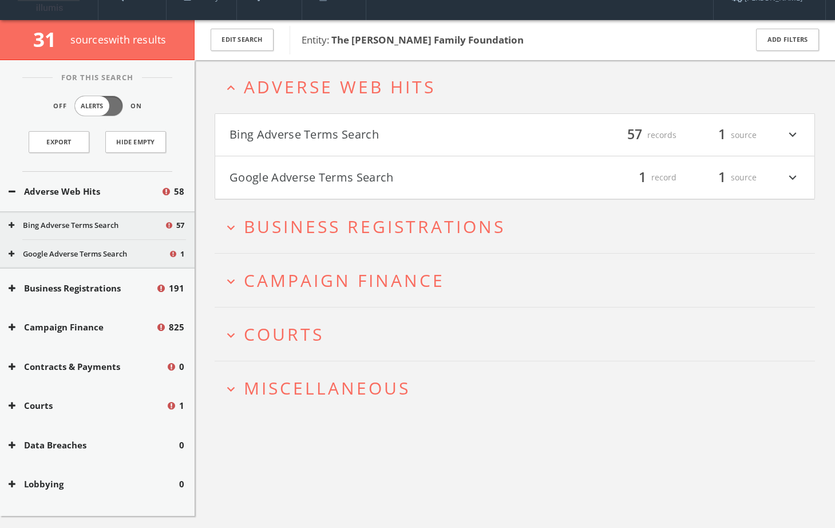
click at [305, 160] on div "Bing Adverse Terms Search filter_list 57 records 1 source expand_more Google Ad…" at bounding box center [515, 156] width 601 height 86
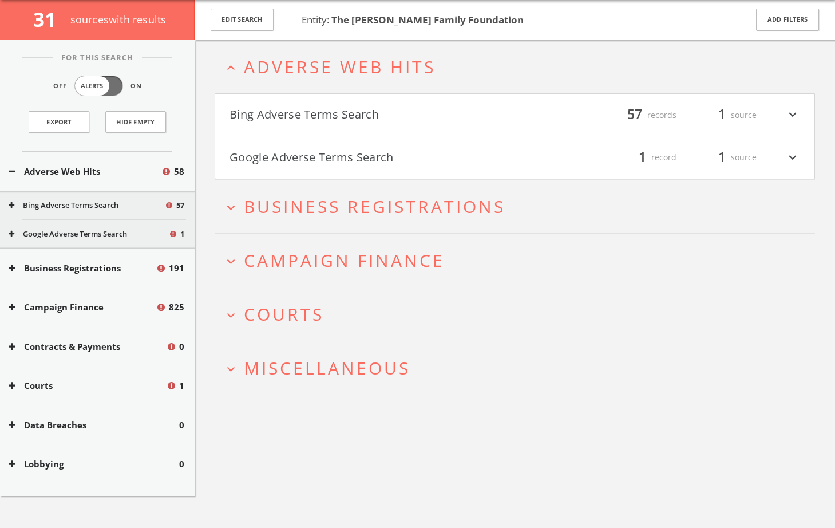
click at [306, 157] on button "Google Adverse Terms Search" at bounding box center [373, 157] width 286 height 19
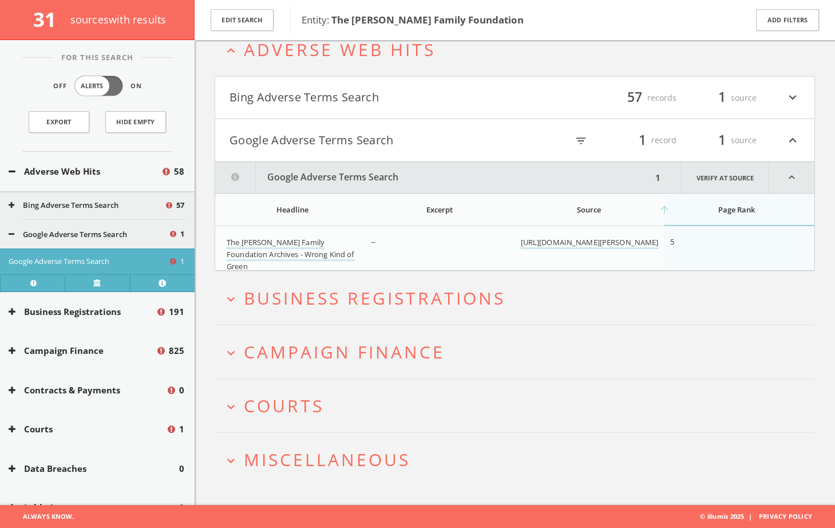
click at [321, 96] on button "Bing Adverse Terms Search" at bounding box center [373, 97] width 286 height 19
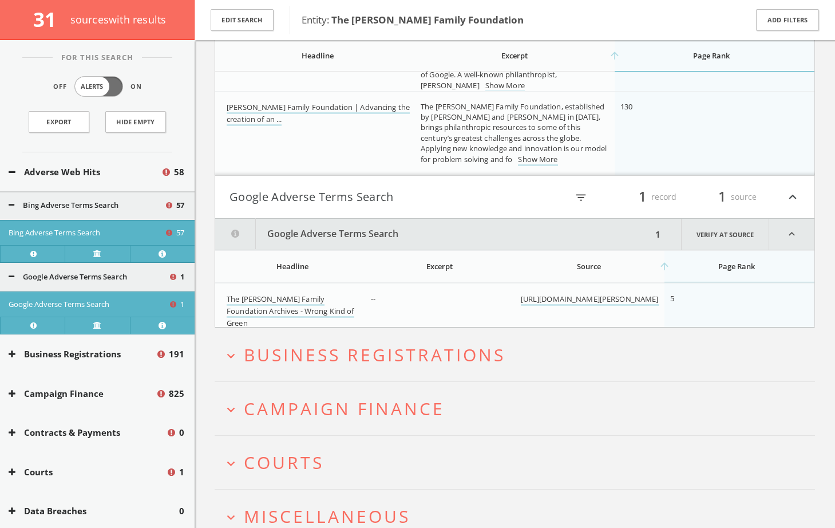
scroll to position [4735, 0]
